Goal: Check status: Check status

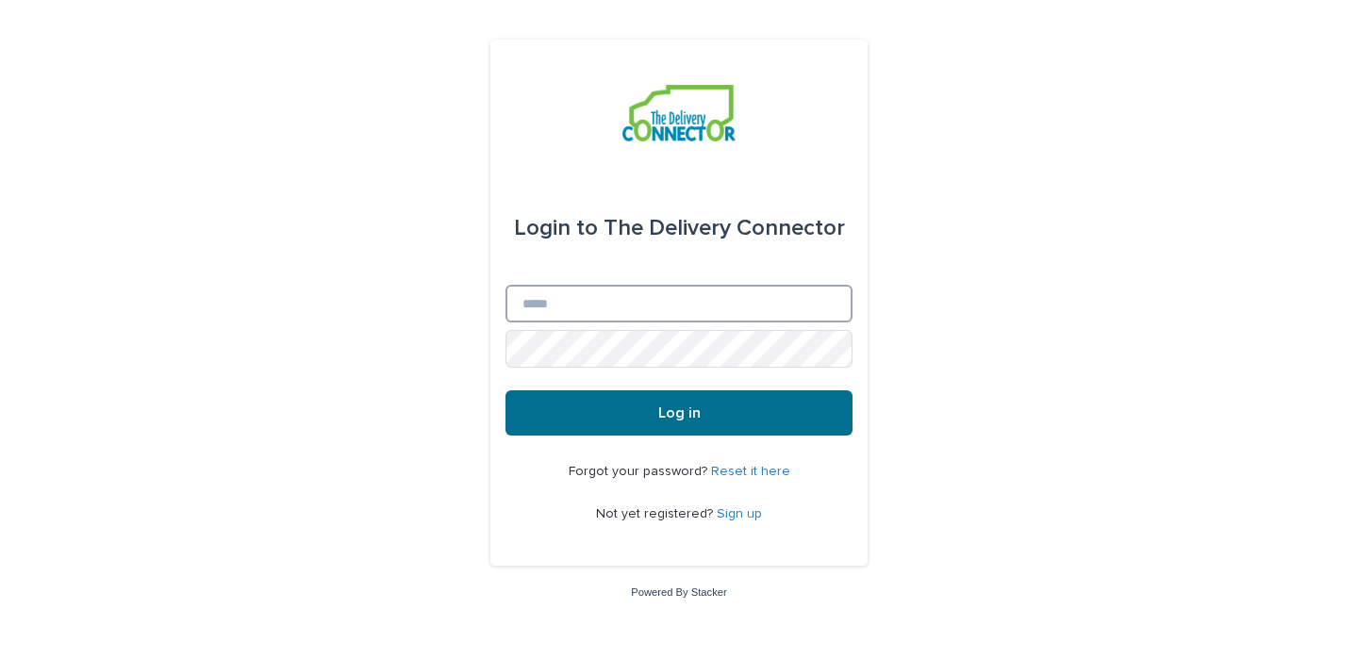
type input "**********"
click at [715, 414] on button "Log in" at bounding box center [679, 412] width 347 height 45
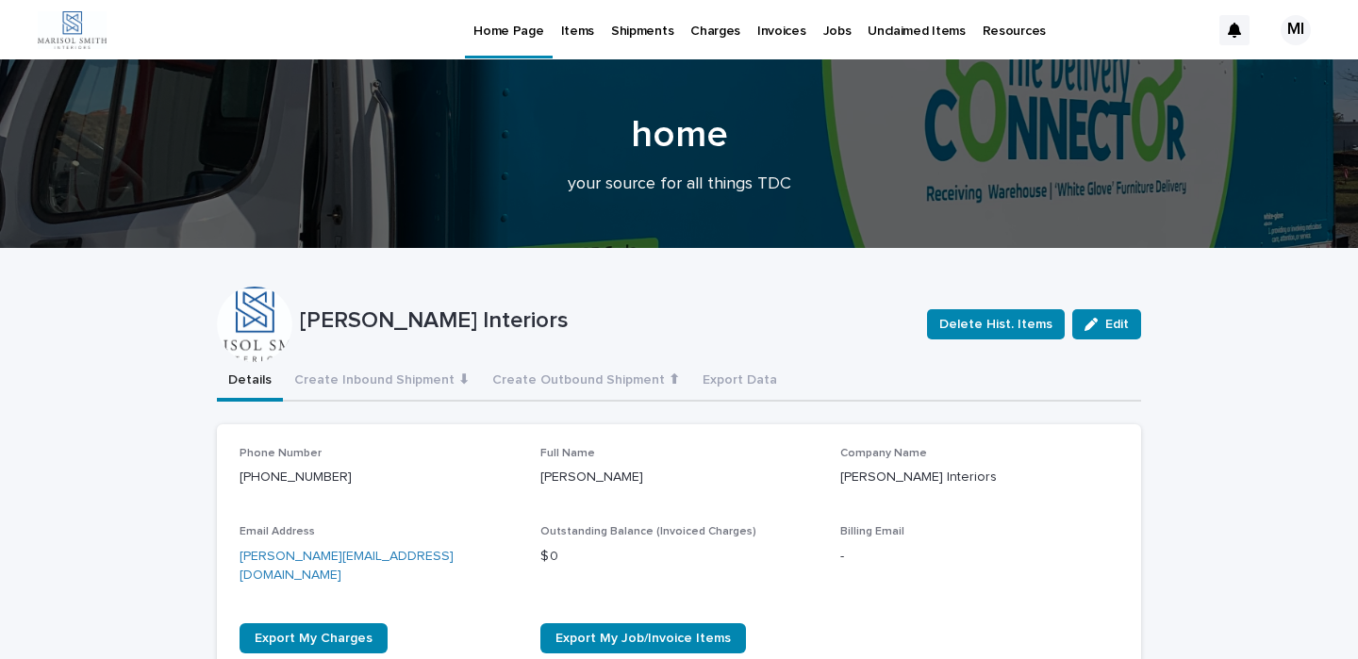
click at [636, 30] on p "Shipments" at bounding box center [642, 20] width 62 height 40
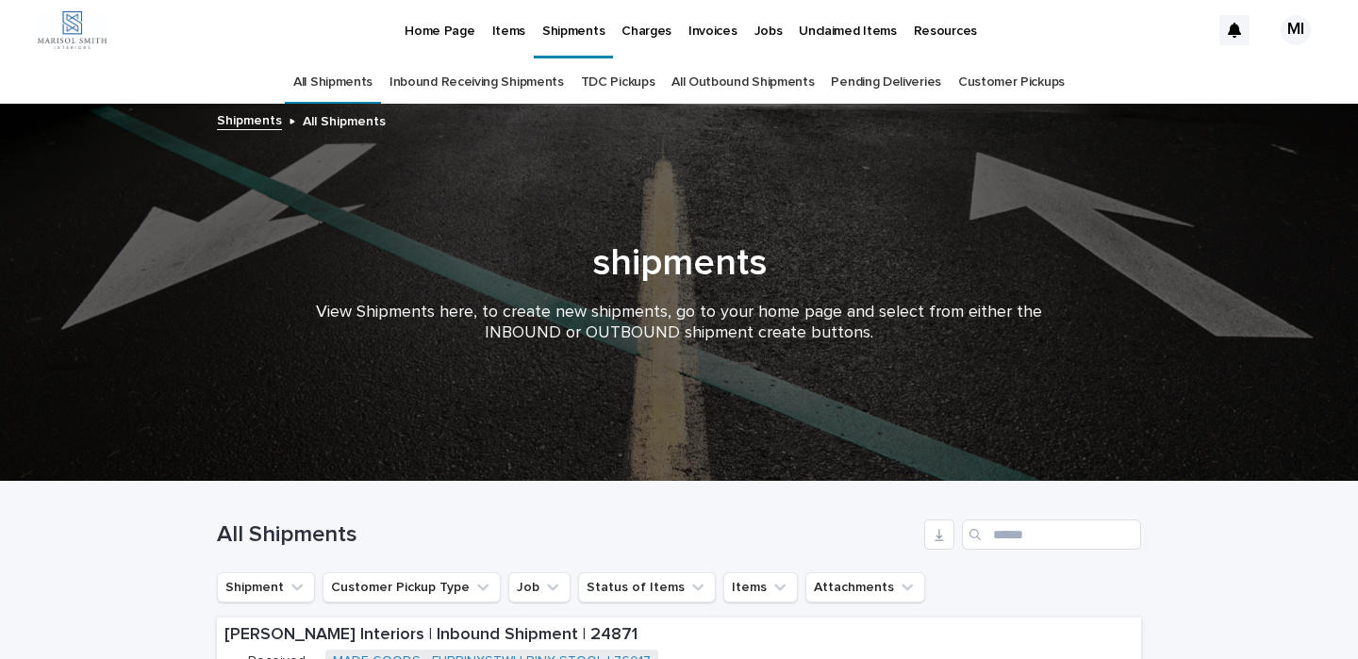
click at [710, 31] on p "Invoices" at bounding box center [712, 20] width 49 height 40
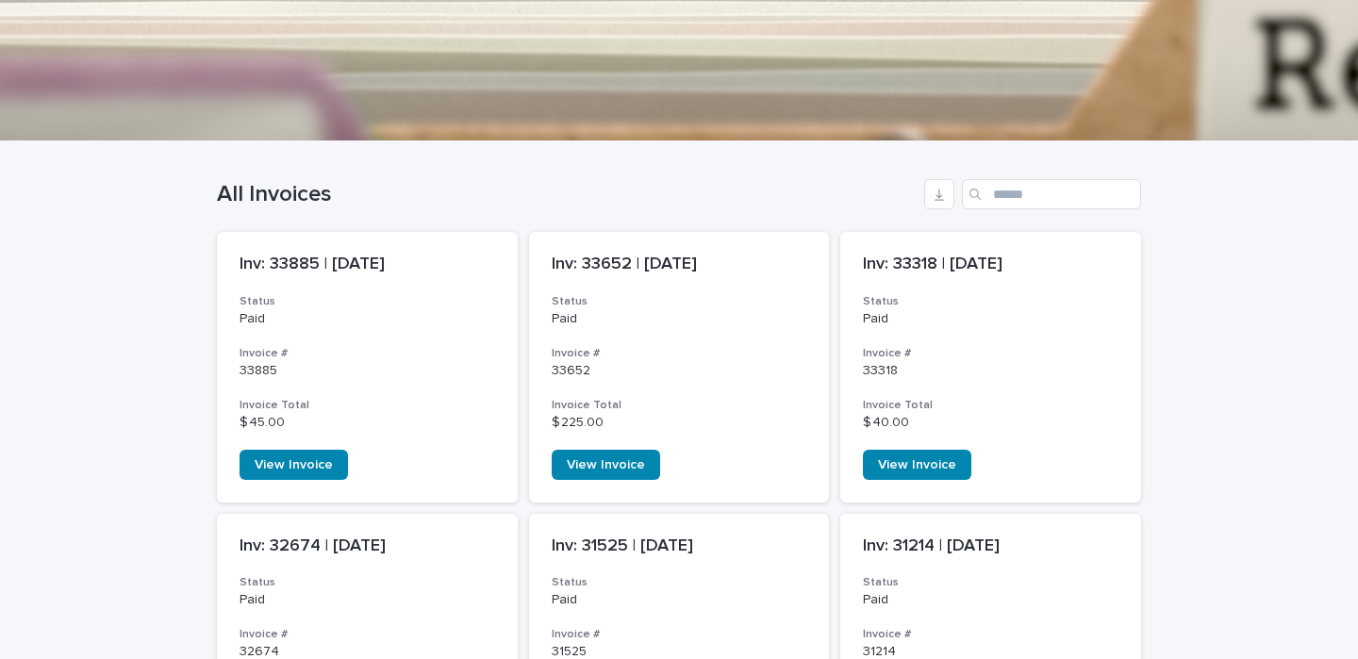
scroll to position [342, 0]
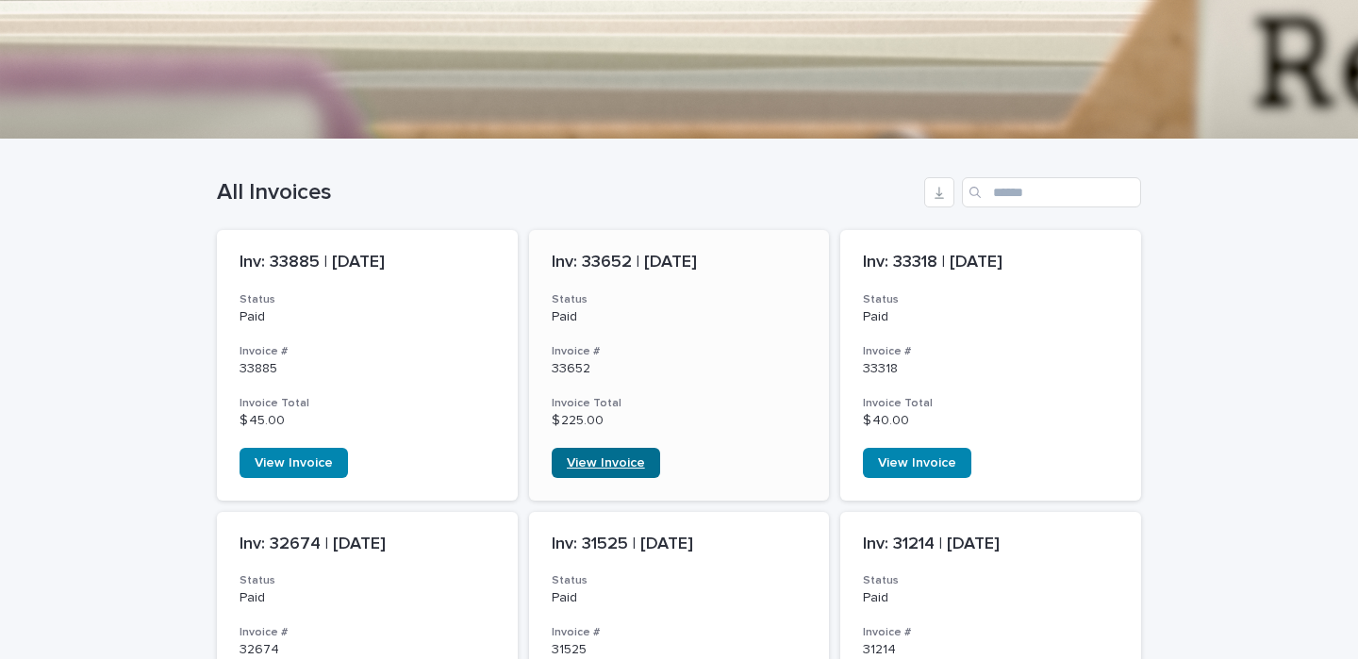
click at [626, 456] on span "View Invoice" at bounding box center [606, 462] width 78 height 13
click at [937, 467] on span "View Invoice" at bounding box center [917, 462] width 78 height 13
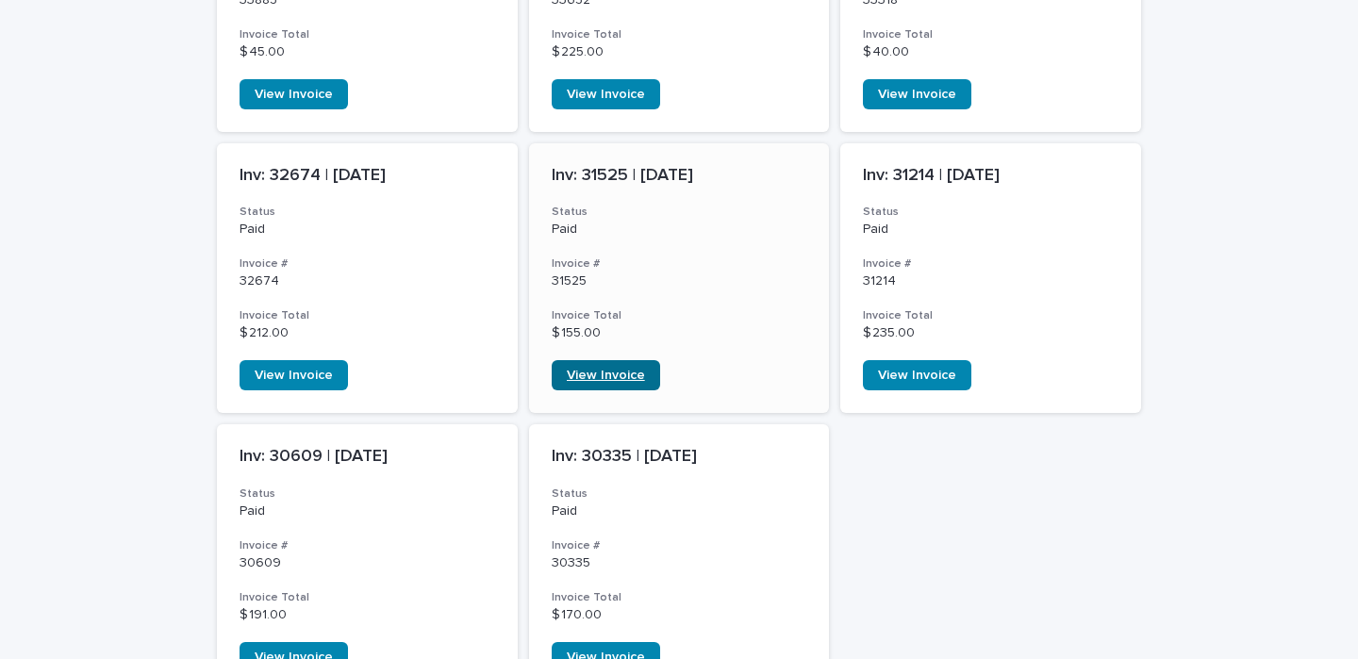
scroll to position [727, 0]
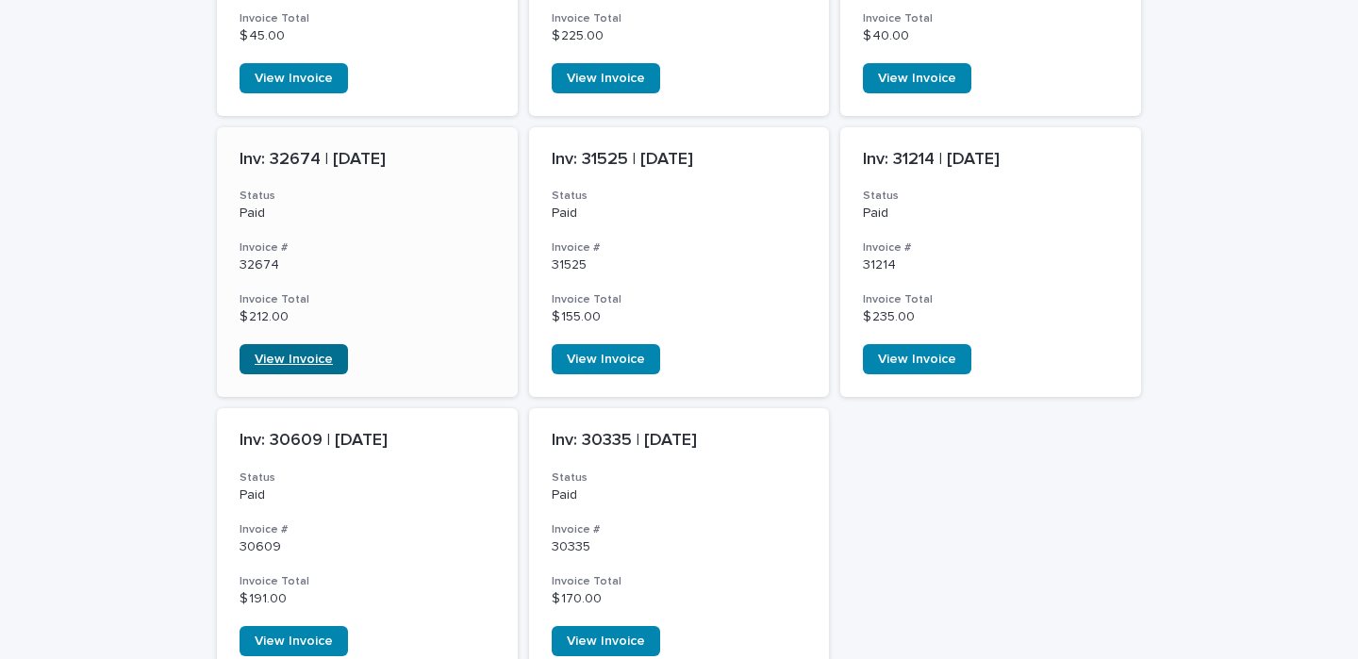
click at [272, 359] on span "View Invoice" at bounding box center [294, 359] width 78 height 13
